Goal: Information Seeking & Learning: Learn about a topic

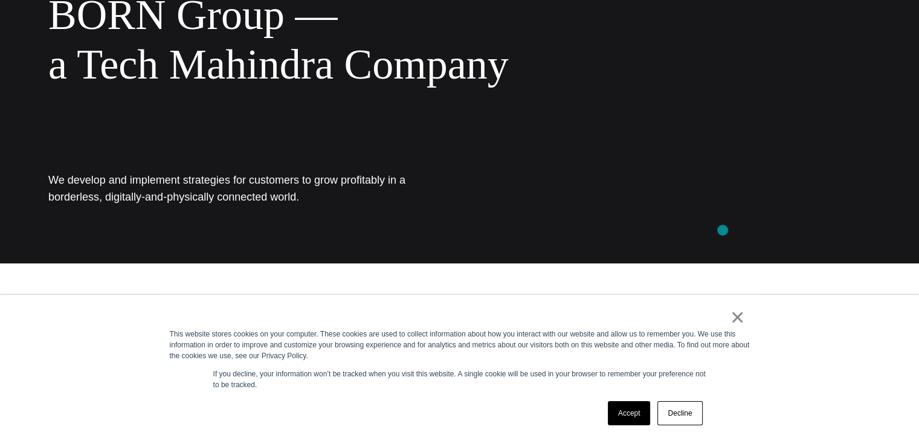
scroll to position [181, 0]
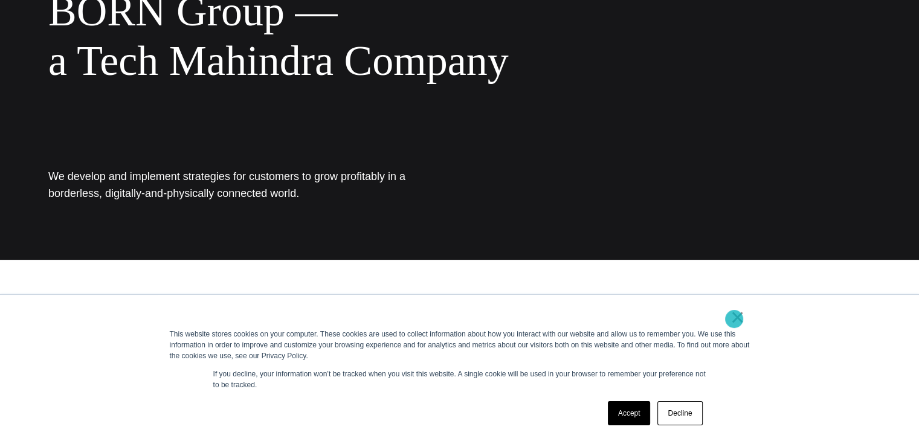
click at [734, 319] on link "×" at bounding box center [737, 317] width 14 height 11
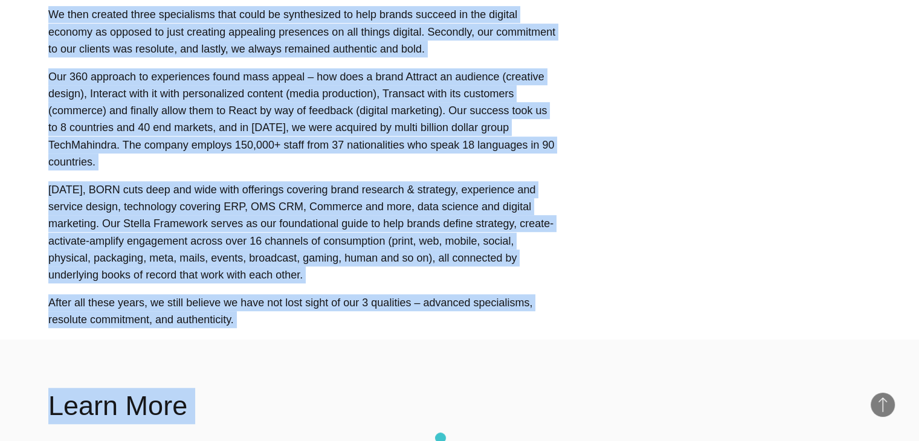
scroll to position [861, 0]
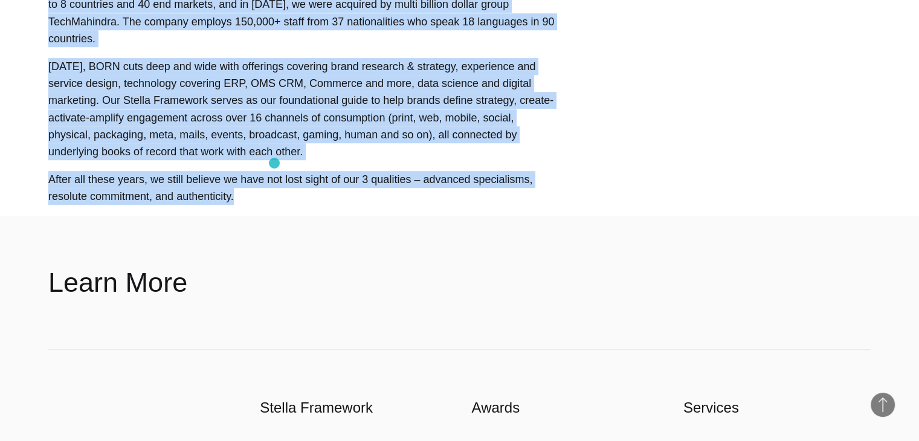
drag, startPoint x: 60, startPoint y: 100, endPoint x: 275, endPoint y: 163, distance: 224.0
click at [275, 163] on main "About Tech Mahindra BORN Group — a Tech Mahindra Company We develop and impleme…" at bounding box center [459, 282] width 919 height 2286
copy main "LORE Ipsum — d Sita Consecte Adipisc El seddoei tem incididun utlaboreet dol ma…"
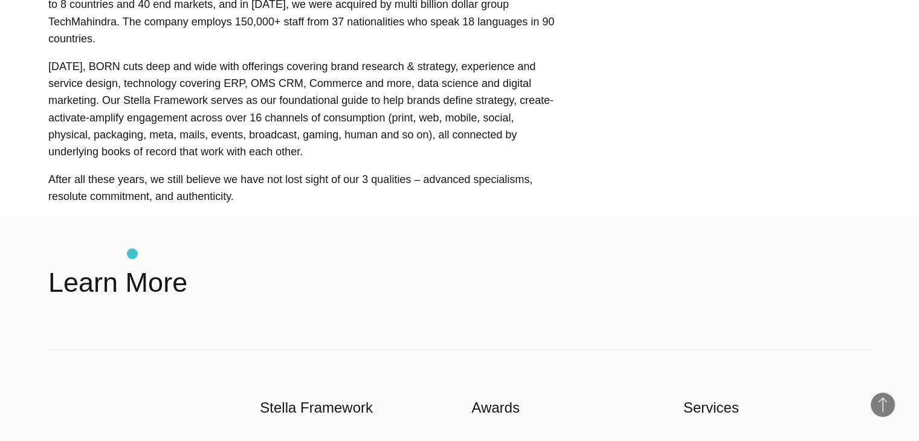
click at [132, 265] on h2 "Learn More" at bounding box center [117, 283] width 139 height 36
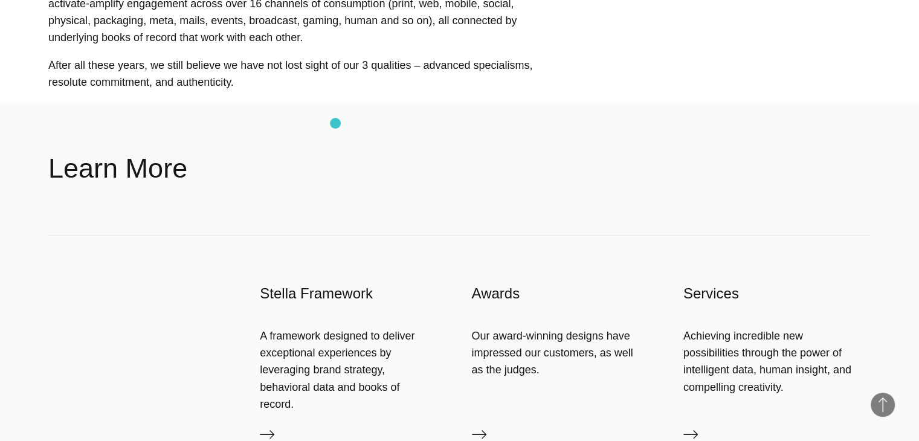
scroll to position [980, 0]
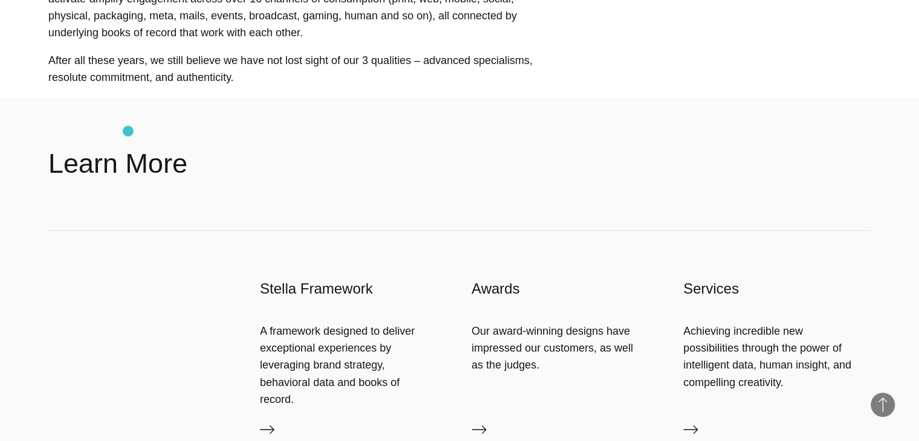
click at [128, 146] on h2 "Learn More" at bounding box center [117, 164] width 139 height 36
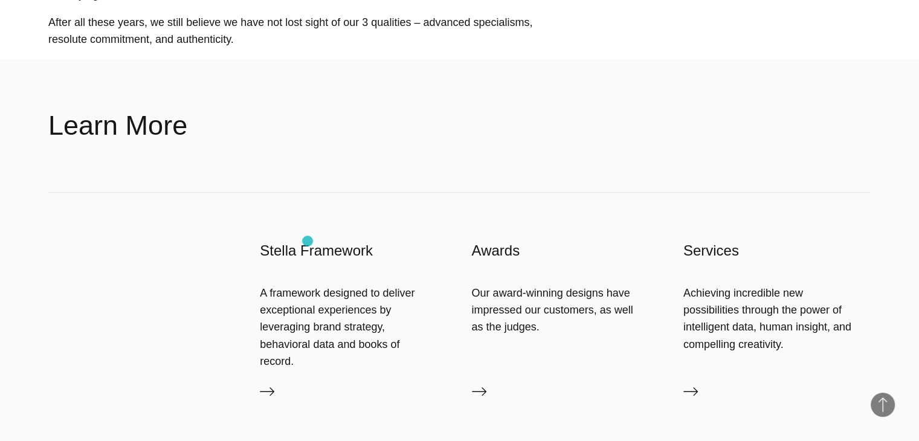
scroll to position [1018, 0]
drag, startPoint x: 343, startPoint y: 311, endPoint x: 260, endPoint y: 263, distance: 95.5
click at [260, 284] on div "A framework designed to deliver exceptional experiences by leveraging brand str…" at bounding box center [353, 326] width 187 height 85
click at [272, 384] on icon at bounding box center [267, 391] width 14 height 14
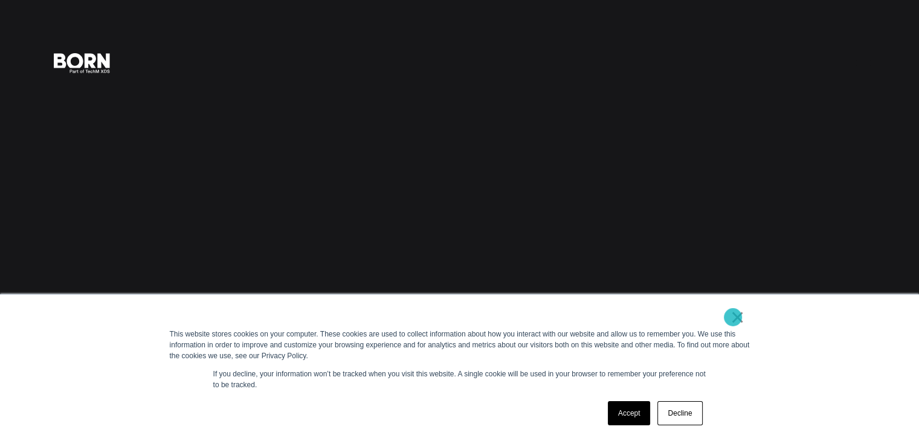
click at [733, 317] on link "×" at bounding box center [737, 317] width 14 height 11
